Goal: Find specific page/section: Find specific page/section

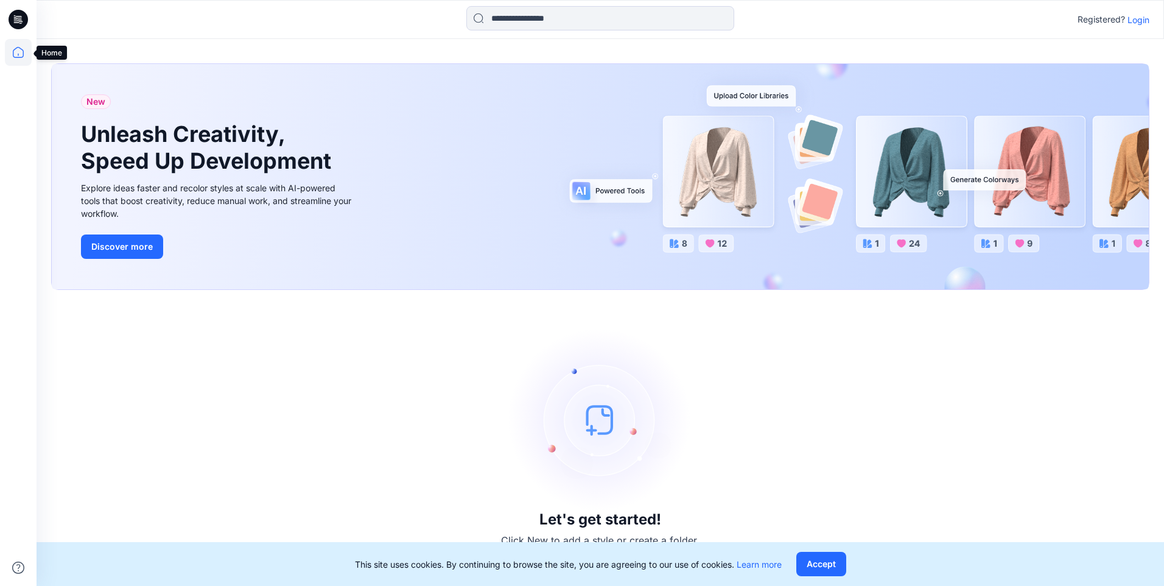
click at [12, 55] on icon at bounding box center [18, 52] width 27 height 27
click at [1136, 30] on div "Registered? Login" at bounding box center [600, 19] width 1127 height 27
click at [1140, 16] on p "Login" at bounding box center [1138, 19] width 22 height 13
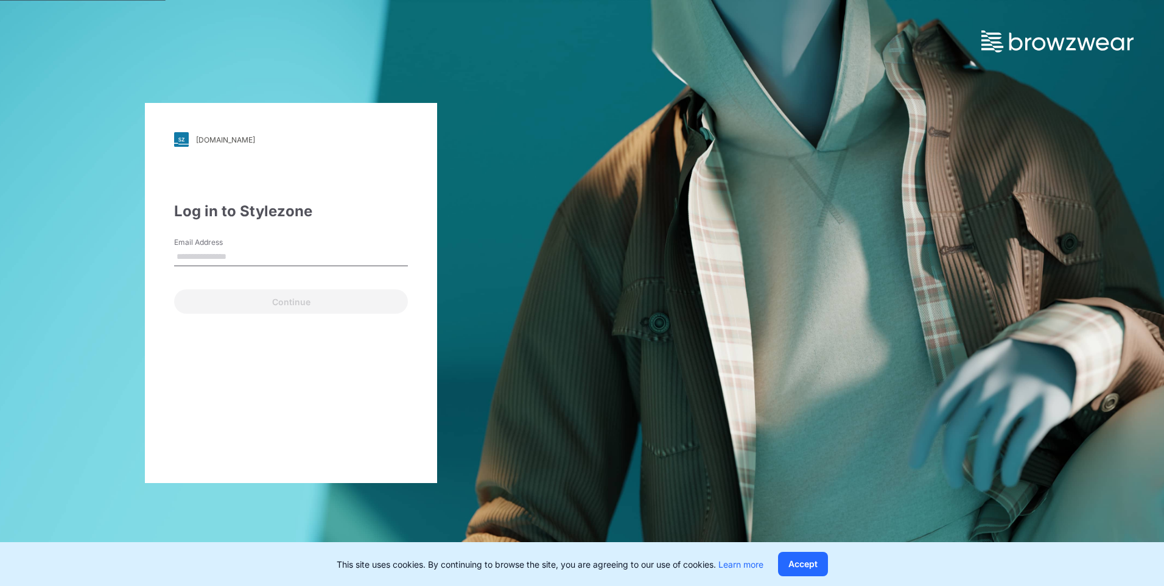
click at [276, 261] on input "Email Address" at bounding box center [291, 257] width 234 height 18
type input "**********"
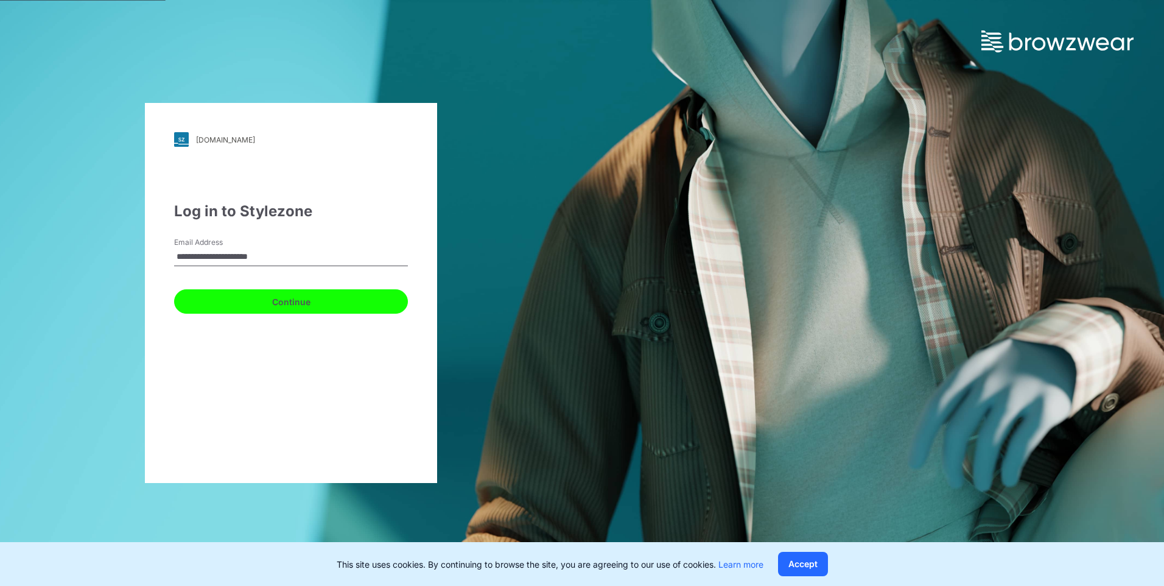
click at [299, 293] on button "Continue" at bounding box center [291, 301] width 234 height 24
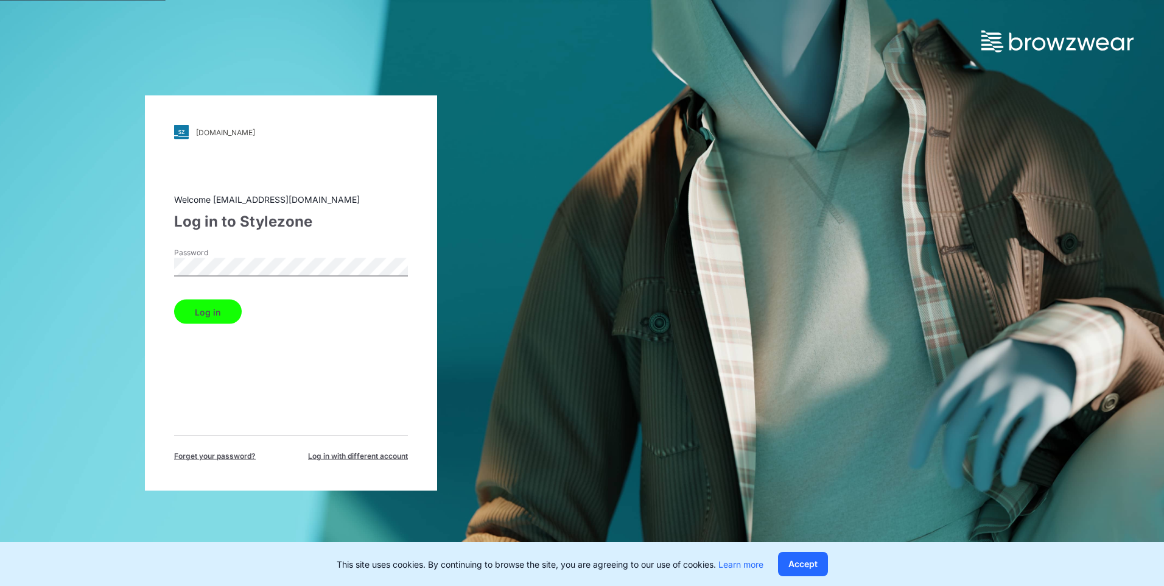
click at [226, 309] on button "Log in" at bounding box center [208, 311] width 68 height 24
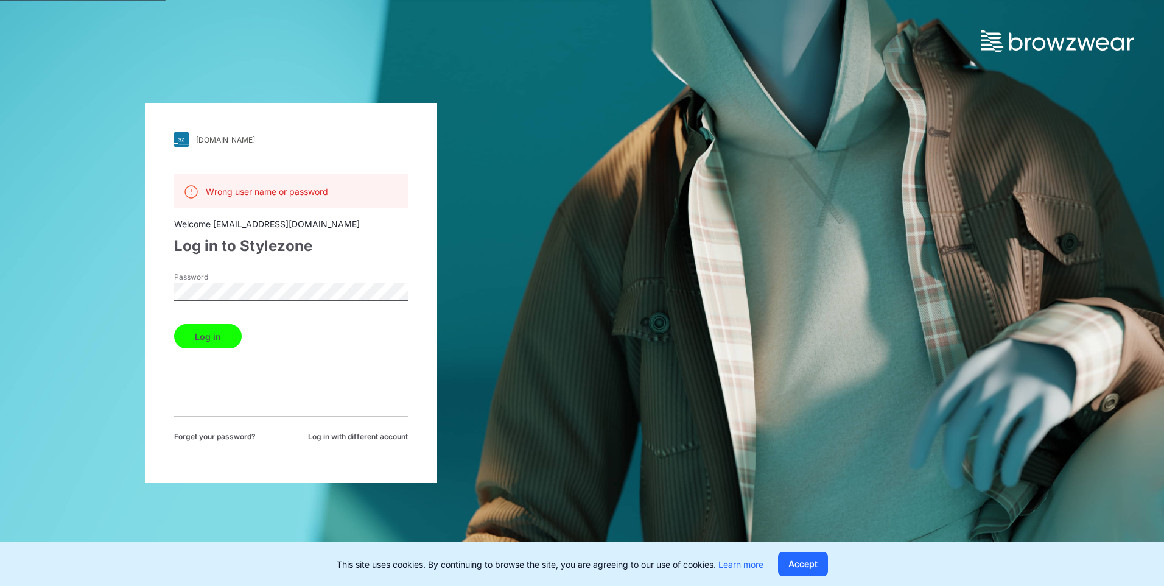
click at [125, 301] on div "[DOMAIN_NAME] Loading... Wrong user name or password Welcome [EMAIL_ADDRESS][DO…" at bounding box center [291, 293] width 582 height 586
click at [255, 139] on div "[DOMAIN_NAME]" at bounding box center [225, 139] width 59 height 9
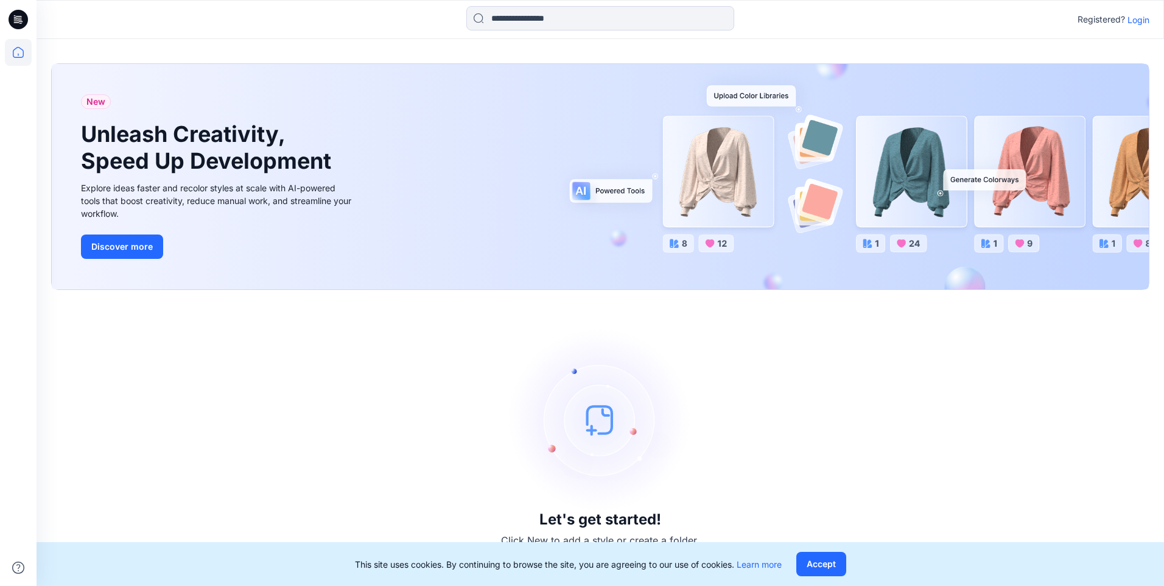
click at [1138, 19] on p "Login" at bounding box center [1138, 19] width 22 height 13
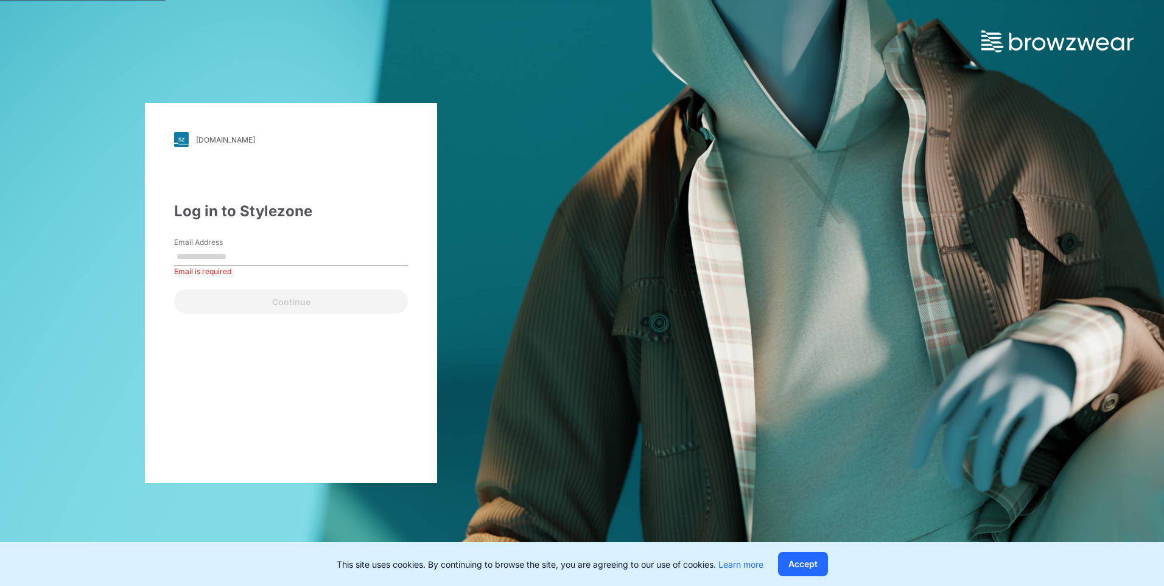
click at [24, 542] on div "This site uses cookies. By continuing to browse the site, you are agreeing to o…" at bounding box center [582, 564] width 1164 height 44
click at [226, 262] on input "Email Address" at bounding box center [291, 257] width 234 height 18
type input "**********"
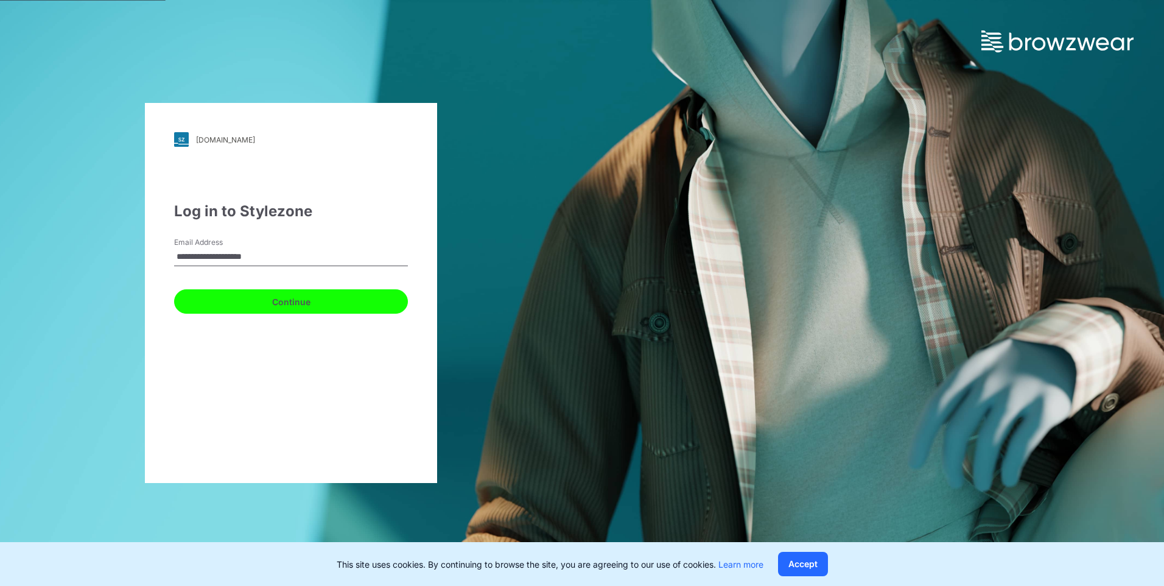
click at [251, 299] on button "Continue" at bounding box center [291, 301] width 234 height 24
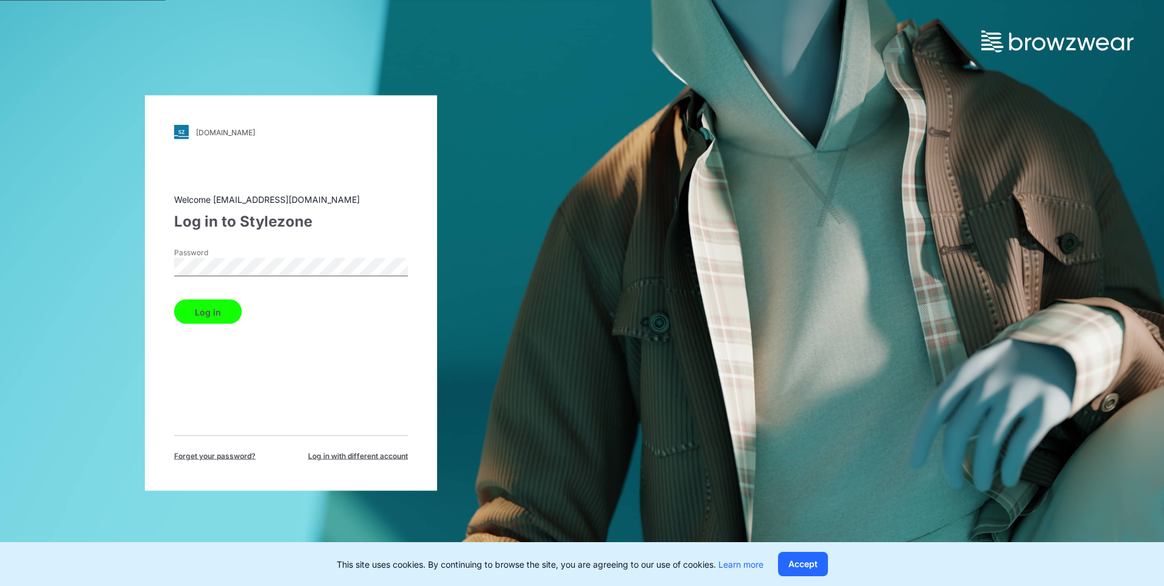
click at [228, 306] on button "Log in" at bounding box center [208, 311] width 68 height 24
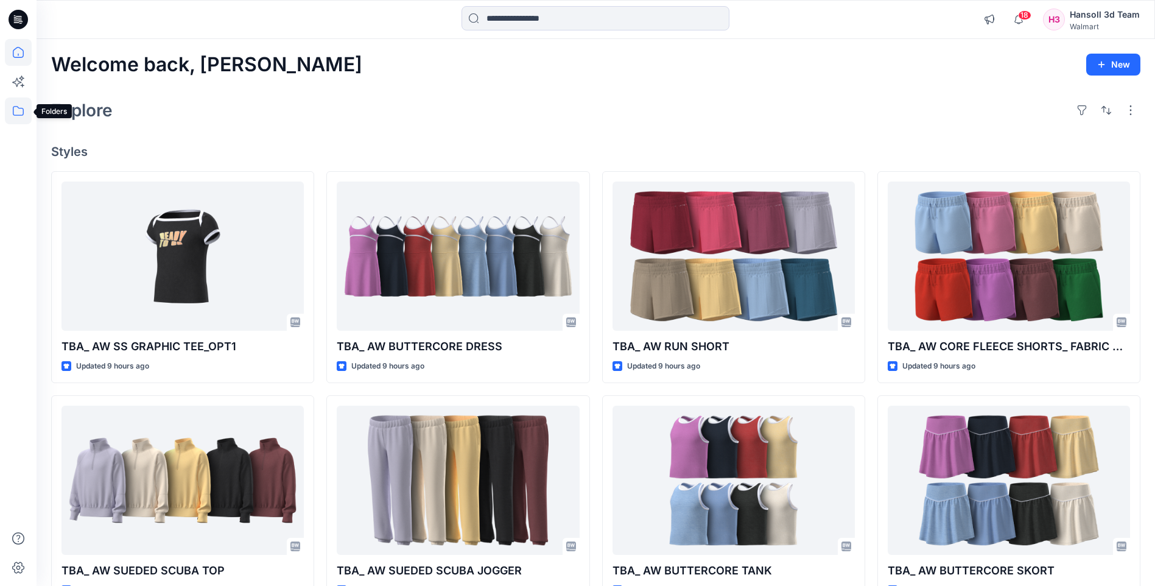
click at [19, 112] on icon at bounding box center [18, 110] width 27 height 27
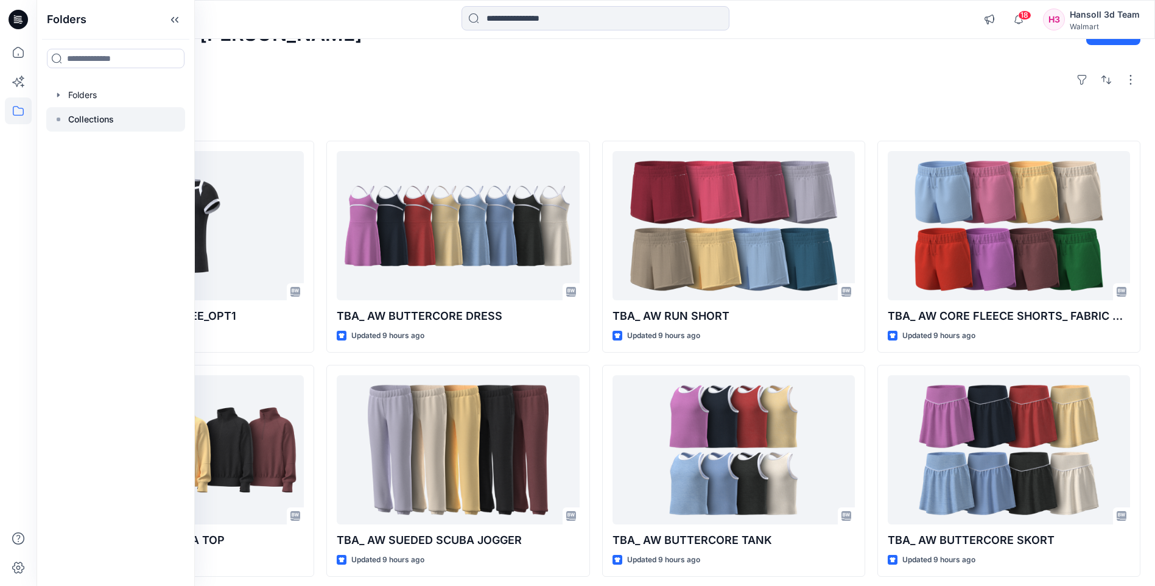
scroll to position [61, 0]
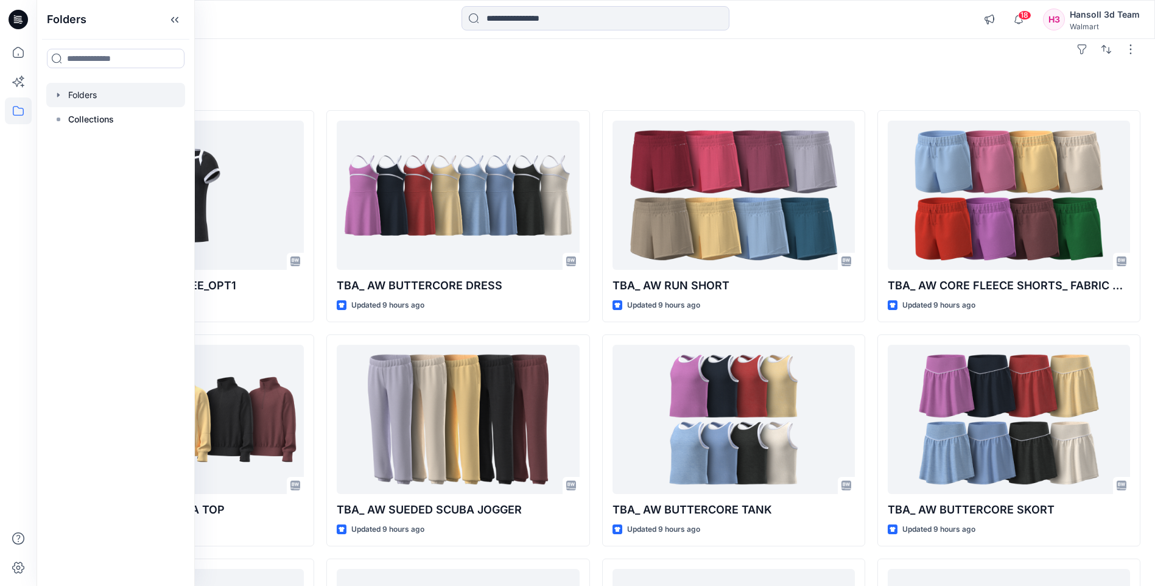
click at [57, 98] on icon "button" at bounding box center [59, 95] width 10 height 10
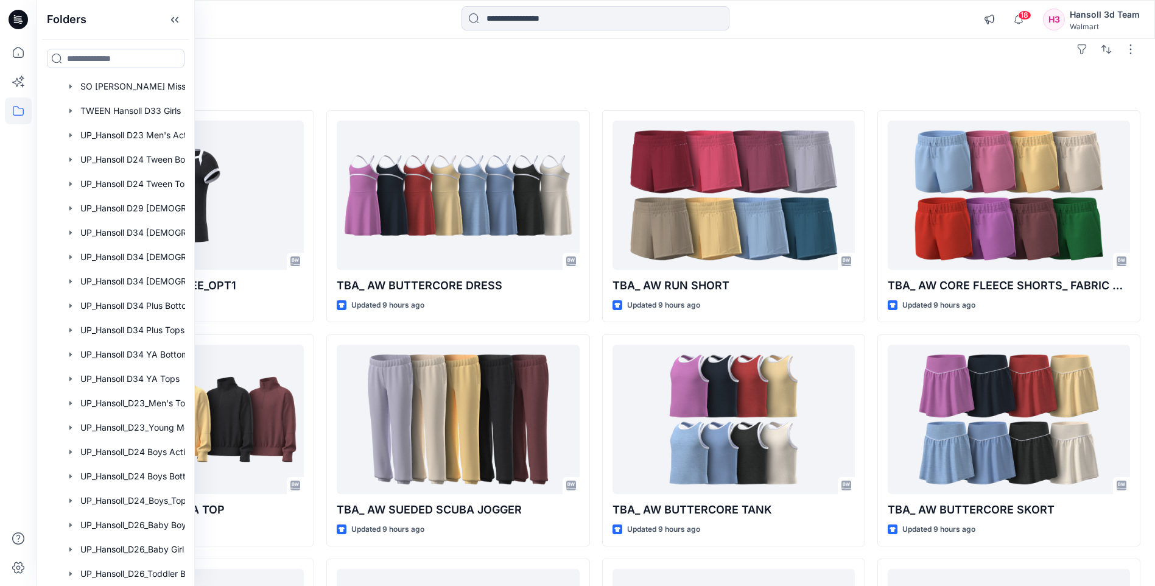
scroll to position [693, 0]
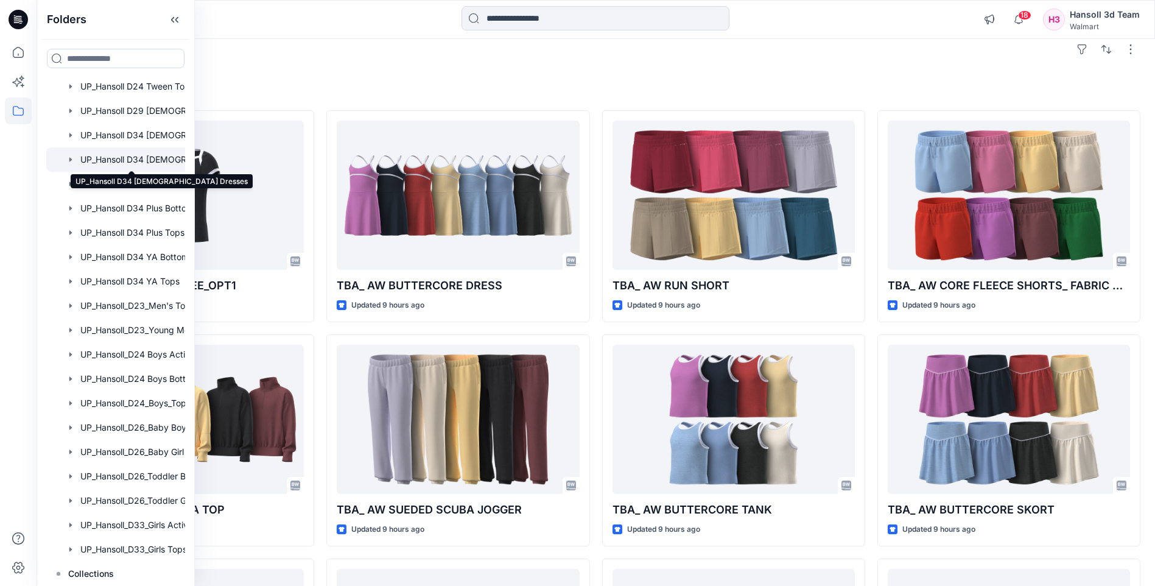
click at [157, 157] on div at bounding box center [131, 159] width 170 height 24
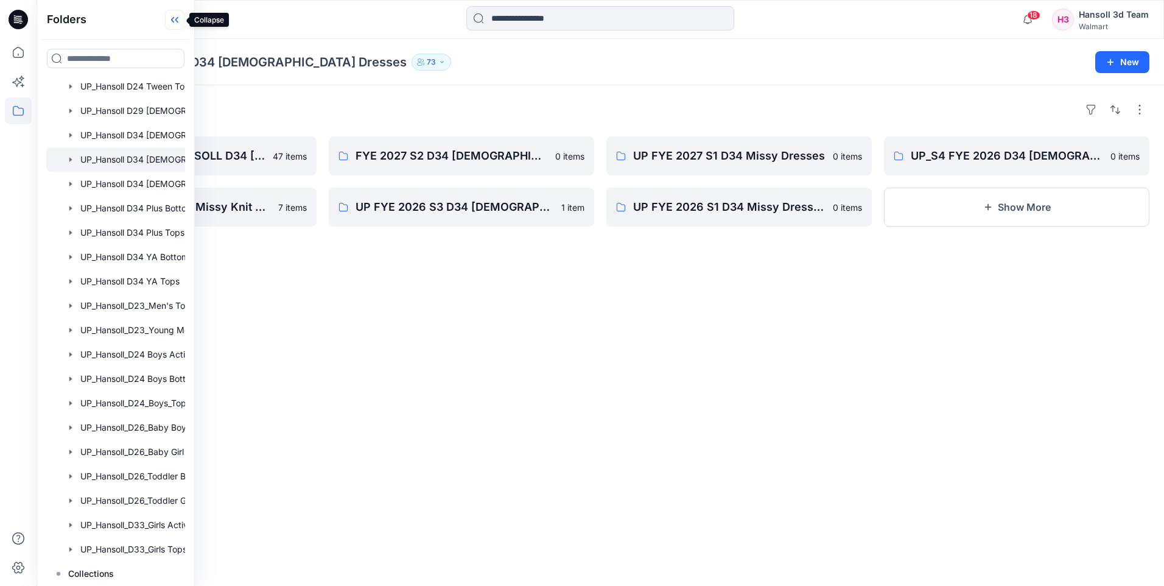
click at [173, 25] on icon at bounding box center [174, 20] width 19 height 20
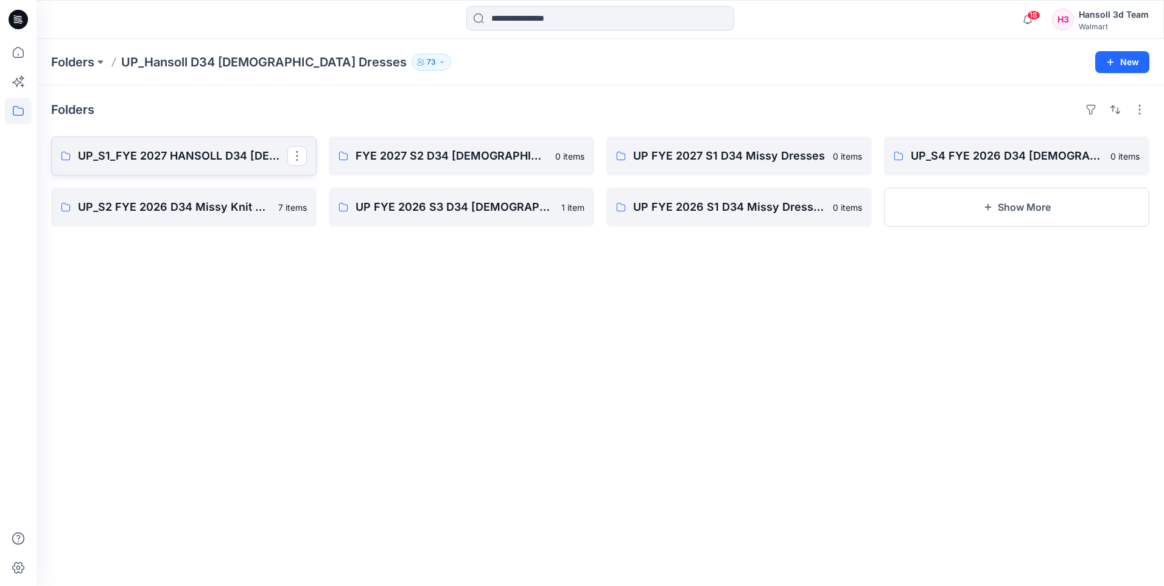
click at [222, 158] on p "UP_S1_FYE 2027 HANSOLL D34 LADIES DRESSES" at bounding box center [182, 155] width 209 height 17
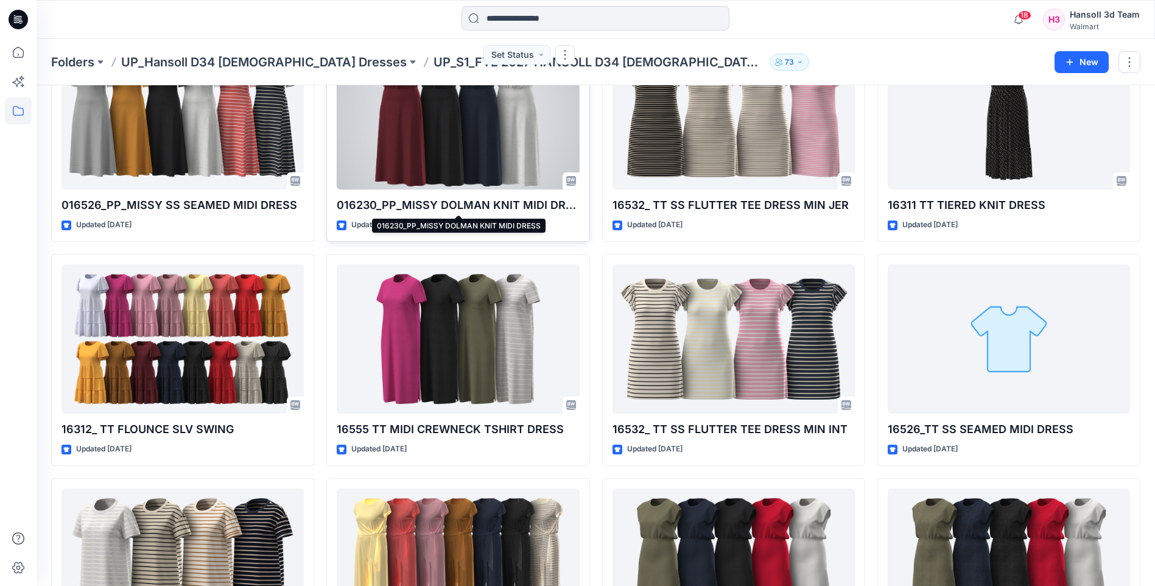
scroll to position [122, 0]
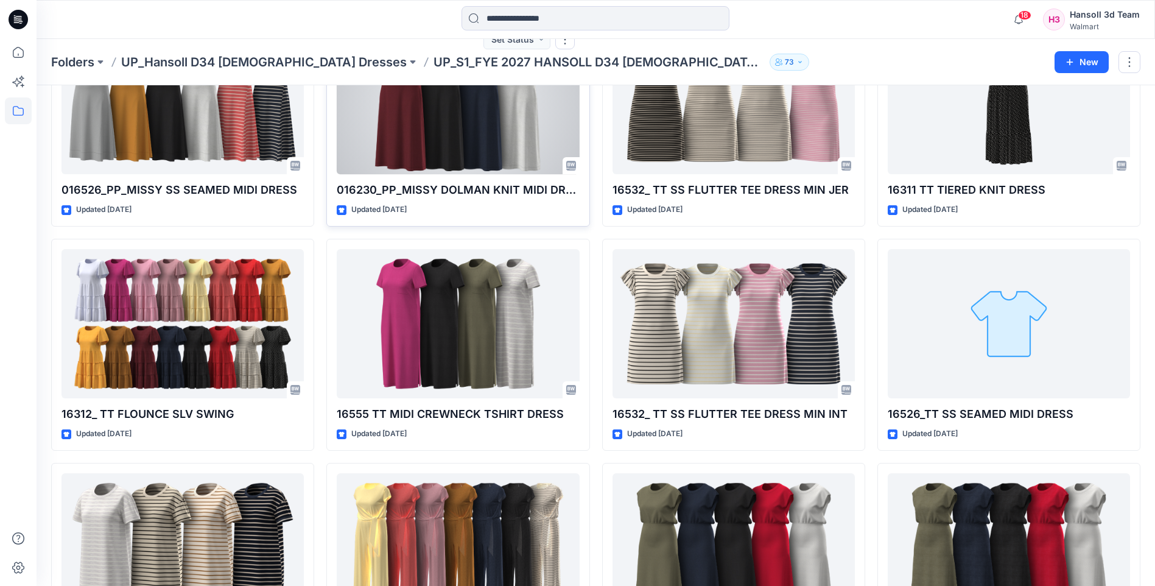
click at [467, 138] on div at bounding box center [458, 99] width 242 height 149
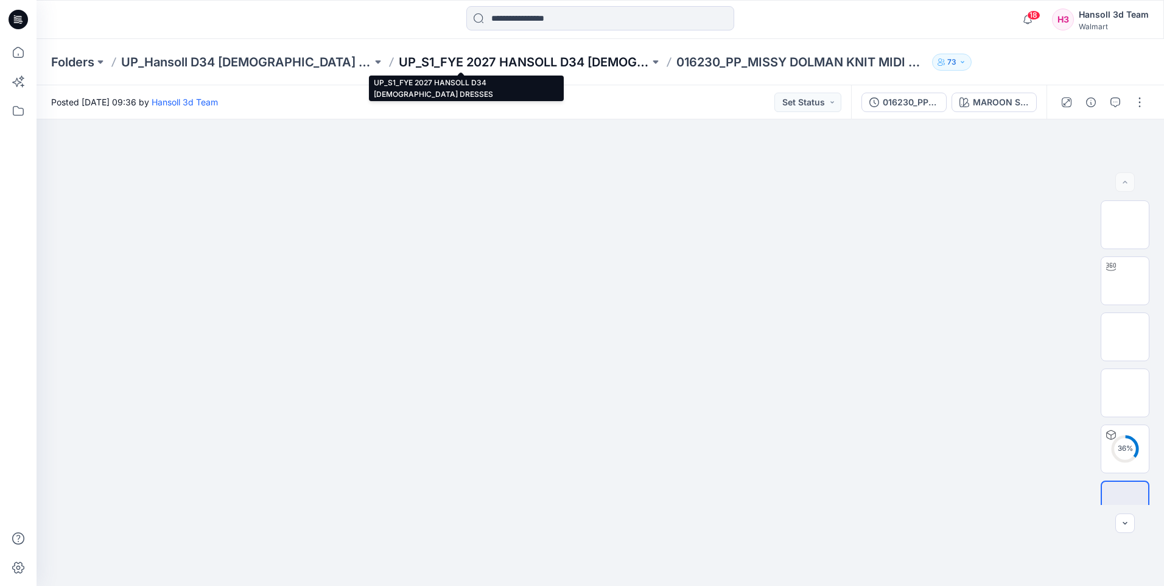
click at [523, 57] on p "UP_S1_FYE 2027 HANSOLL D34 LADIES DRESSES" at bounding box center [524, 62] width 251 height 17
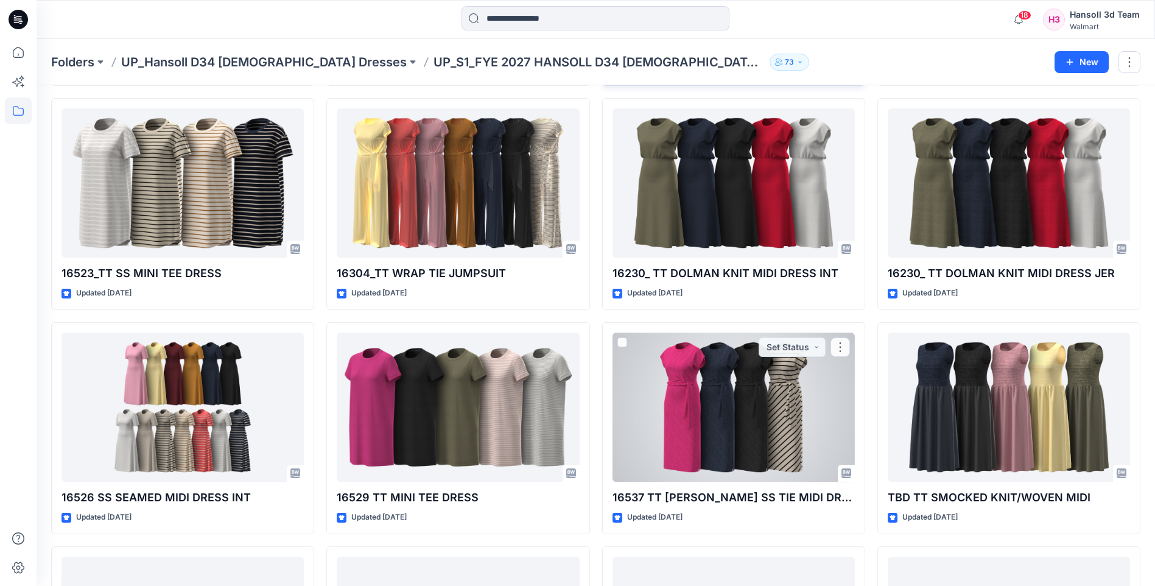
scroll to position [487, 0]
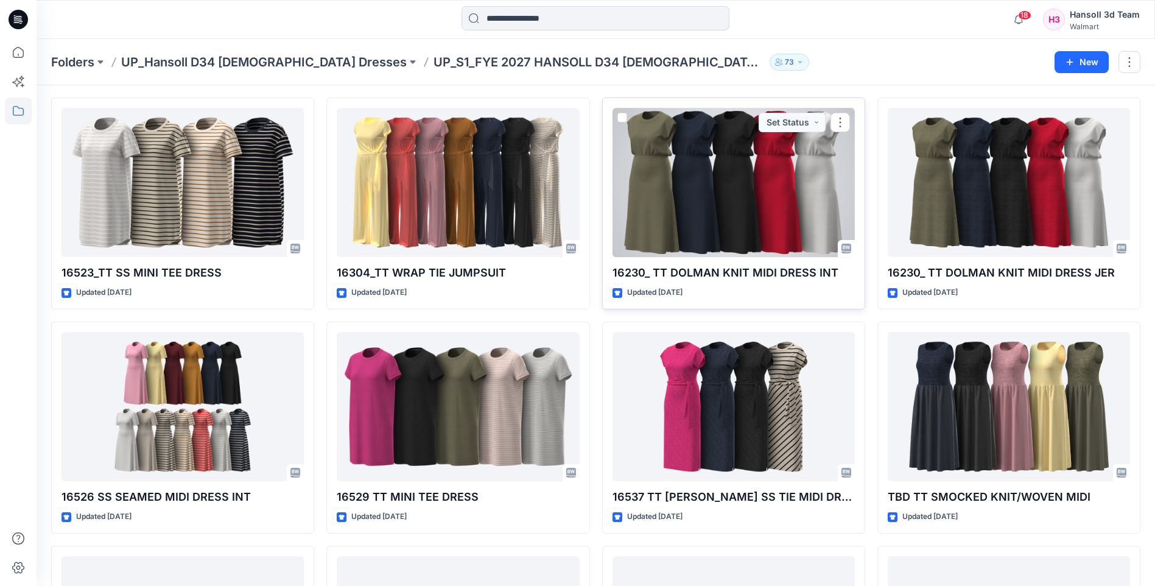
click at [723, 261] on div "16230_ TT DOLMAN KNIT MIDI DRESS INT Updated 4 months ago Set Status" at bounding box center [733, 203] width 263 height 212
click at [716, 224] on div at bounding box center [733, 182] width 242 height 149
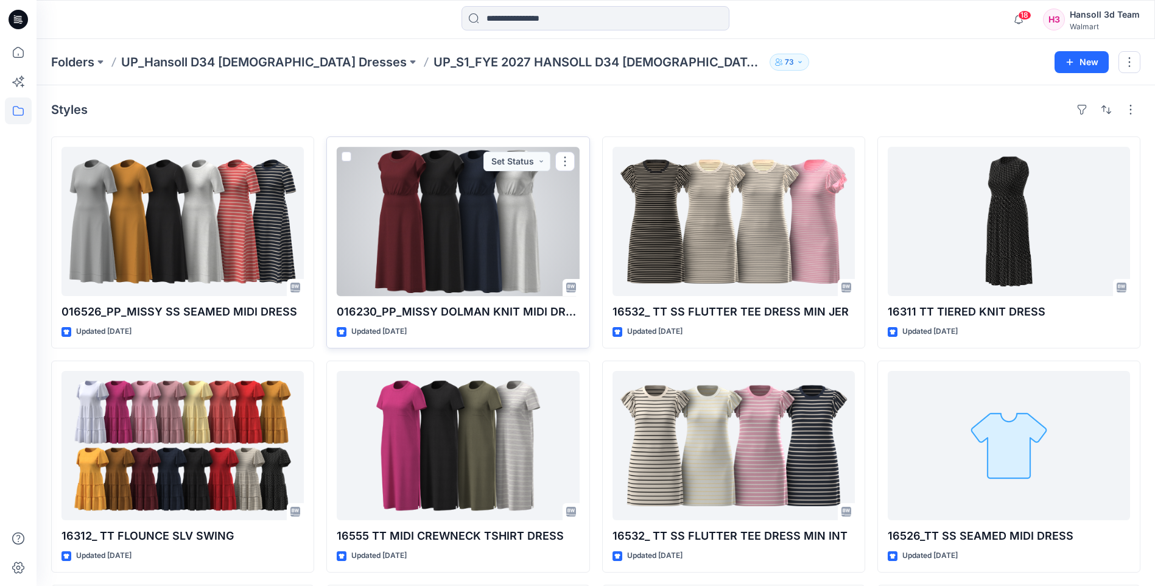
click at [464, 231] on div at bounding box center [458, 221] width 242 height 149
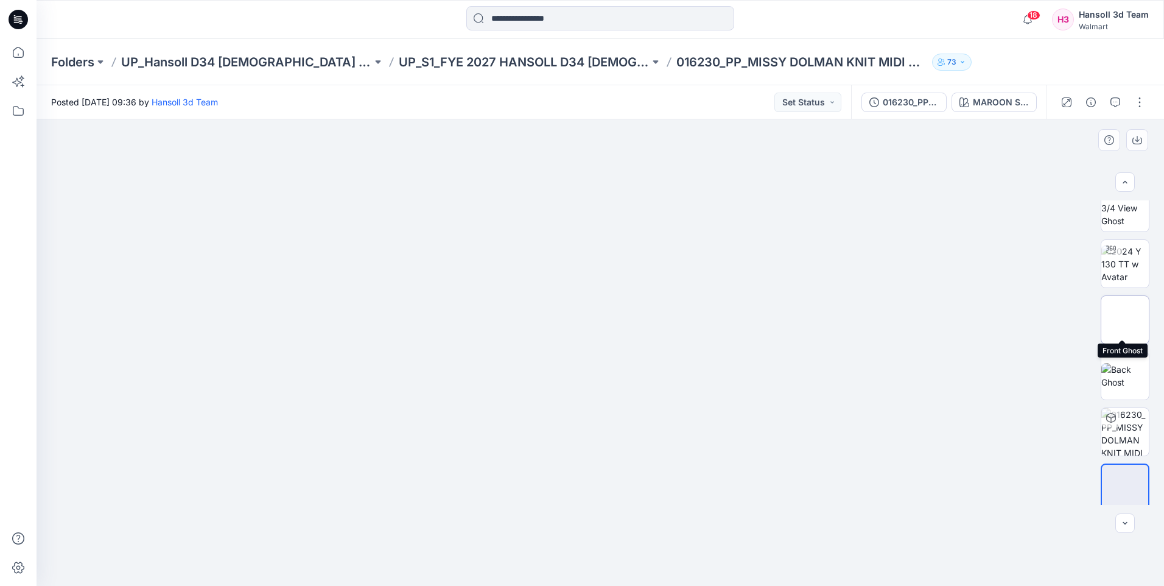
scroll to position [24, 0]
